Goal: Information Seeking & Learning: Understand process/instructions

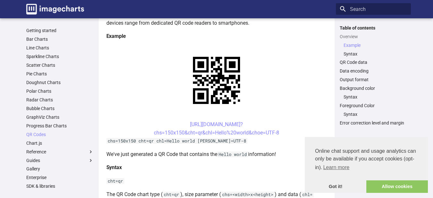
scroll to position [133, 0]
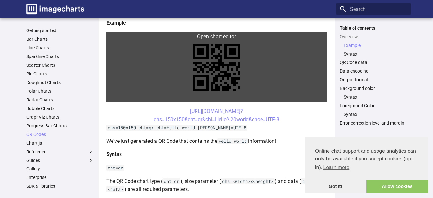
drag, startPoint x: 172, startPoint y: 109, endPoint x: 137, endPoint y: 77, distance: 47.7
click at [137, 77] on link at bounding box center [216, 67] width 221 height 70
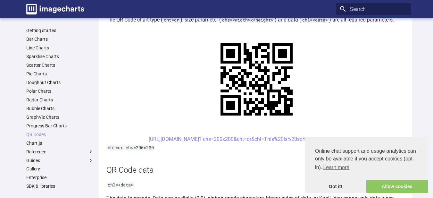
scroll to position [381, 0]
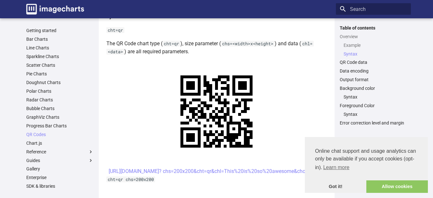
scroll to position [290, 0]
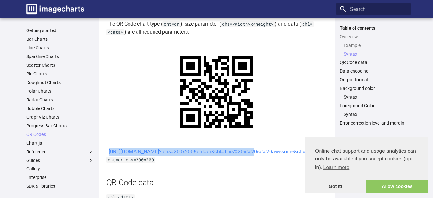
drag, startPoint x: 183, startPoint y: 118, endPoint x: 233, endPoint y: 120, distance: 50.4
click at [197, 147] on center "[URL][DOMAIN_NAME]? chs=200x200&cht=qr&chl=This%20is%20so%20awesome&choe=UTF-8" at bounding box center [216, 151] width 221 height 8
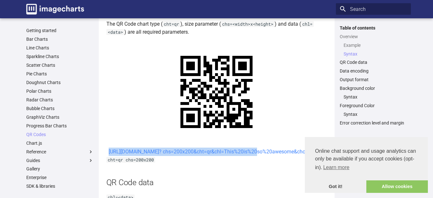
drag, startPoint x: 183, startPoint y: 118, endPoint x: 199, endPoint y: 128, distance: 18.9
click at [199, 147] on center "[URL][DOMAIN_NAME]? chs=200x200&cht=qr&chl=This%20is%20so%20awesome&choe=UTF-8" at bounding box center [216, 151] width 221 height 8
copy link "[URL][DOMAIN_NAME]? chs=200x200&cht=qr&chl="
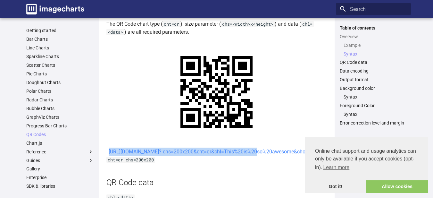
drag, startPoint x: 182, startPoint y: 118, endPoint x: 199, endPoint y: 128, distance: 19.2
click at [199, 147] on center "[URL][DOMAIN_NAME]? chs=200x200&cht=qr&chl=This%20is%20so%20awesome&choe=UTF-8" at bounding box center [216, 151] width 221 height 8
copy link "[URL][DOMAIN_NAME]? chs=200x200&cht=qr&chl="
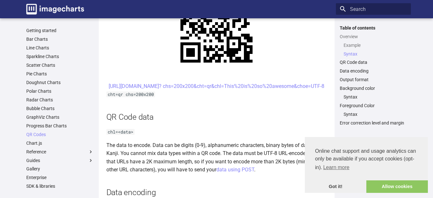
scroll to position [354, 0]
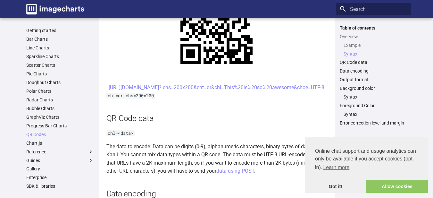
drag, startPoint x: 305, startPoint y: 151, endPoint x: 259, endPoint y: 124, distance: 53.8
click at [259, 142] on p "The data to encode. Data can be digits (0-9), alphanumeric characters, binary b…" at bounding box center [216, 158] width 221 height 33
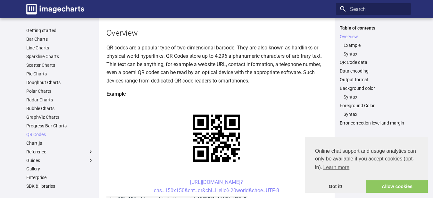
scroll to position [86, 0]
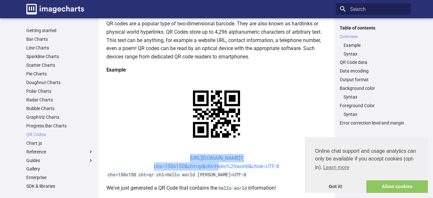
drag, startPoint x: 182, startPoint y: 138, endPoint x: 216, endPoint y: 145, distance: 34.2
click at [216, 154] on center "[URL][DOMAIN_NAME]? chs=150x150&cht=qr&chl=Hello%20world&choe=UTF-8" at bounding box center [216, 162] width 221 height 16
copy link "[URL][DOMAIN_NAME]? chs=150x150&cht=qr&chl="
